Goal: Task Accomplishment & Management: Manage account settings

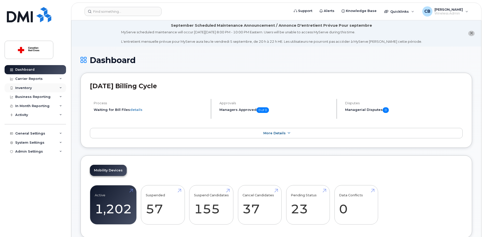
click at [24, 86] on div "Inventory" at bounding box center [23, 88] width 16 height 4
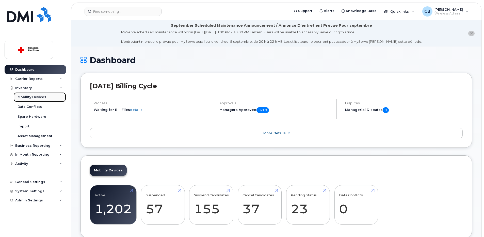
click at [35, 96] on div "Mobility Devices" at bounding box center [32, 97] width 29 height 5
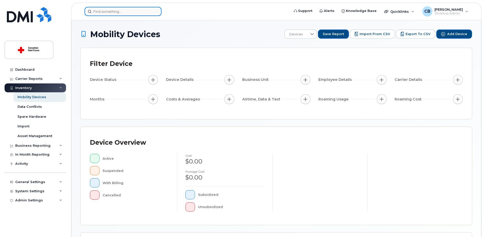
click at [126, 13] on input at bounding box center [123, 11] width 77 height 9
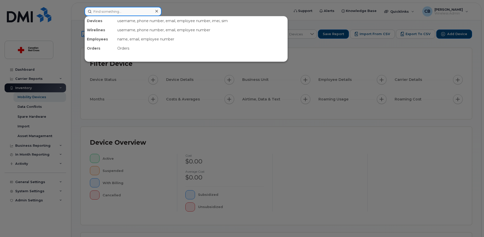
paste input "3064915699"
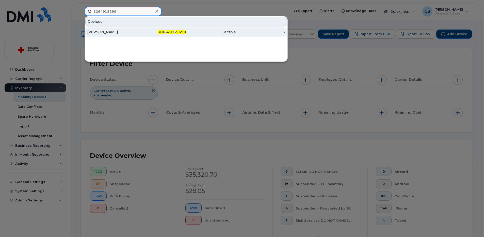
type input "3064915699"
click at [108, 31] on div "[PERSON_NAME]" at bounding box center [111, 31] width 49 height 5
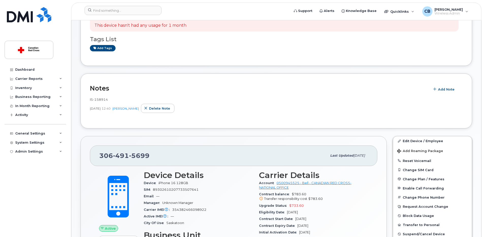
scroll to position [127, 0]
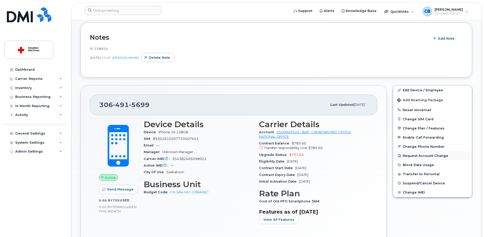
click at [416, 154] on button "Request Account Change" at bounding box center [432, 155] width 79 height 9
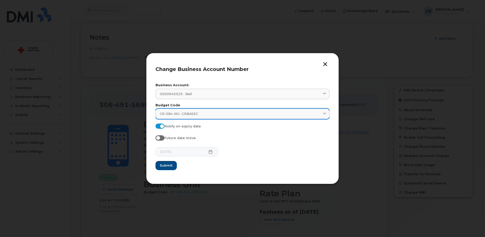
click at [188, 115] on span "CR-584-NO--CRBASEC" at bounding box center [179, 113] width 38 height 5
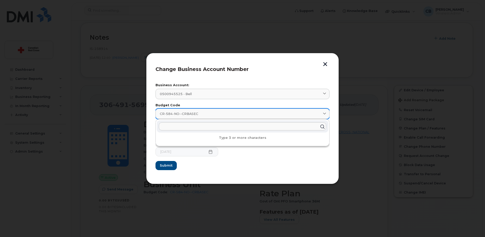
paste input "CR-584-NO"
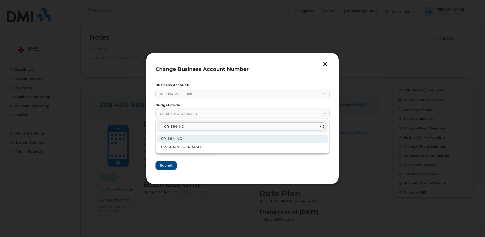
type input "CR-584-NO"
click at [174, 137] on span "CR-584-NO" at bounding box center [172, 138] width 22 height 5
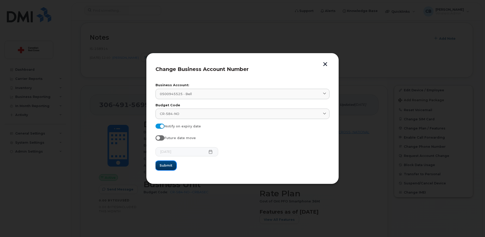
click at [168, 163] on span "Submit" at bounding box center [166, 165] width 13 height 5
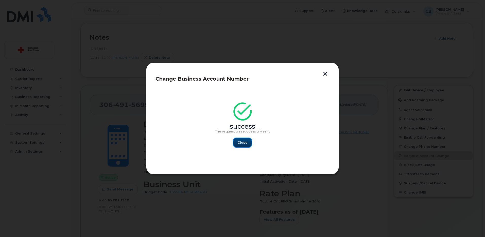
click at [242, 139] on button "Close" at bounding box center [243, 142] width 18 height 9
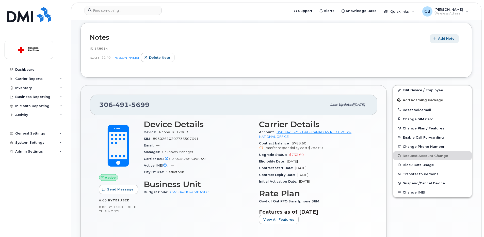
click at [445, 38] on span "Add Note" at bounding box center [446, 38] width 16 height 5
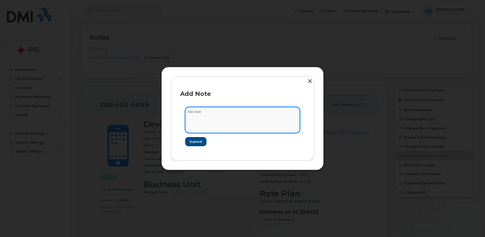
click at [227, 117] on textarea at bounding box center [242, 120] width 115 height 26
paste textarea "[URL][DOMAIN_NAME]"
type textarea "[URL][DOMAIN_NAME]"
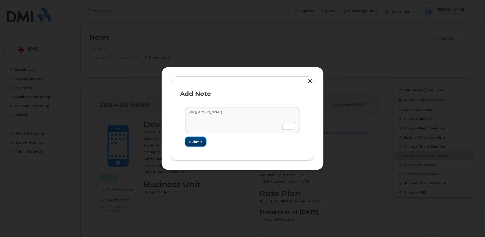
click at [192, 139] on span "Submit" at bounding box center [195, 141] width 13 height 5
